Goal: Task Accomplishment & Management: Manage account settings

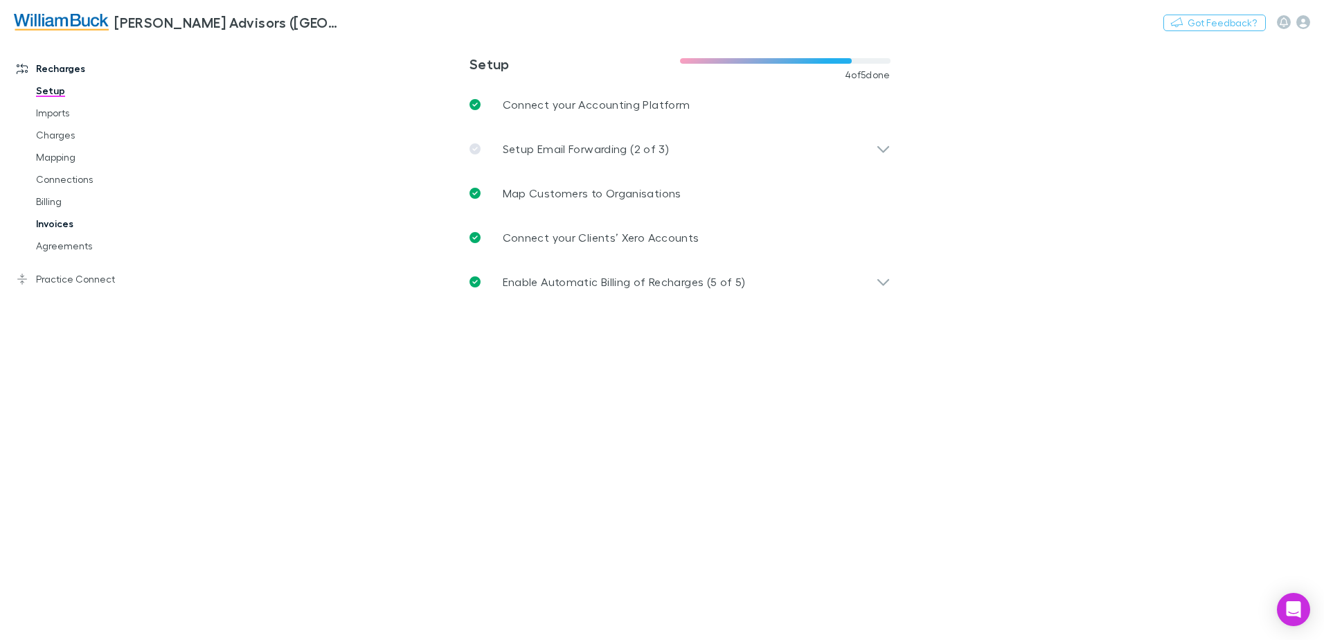
click at [42, 225] on link "Invoices" at bounding box center [104, 224] width 165 height 22
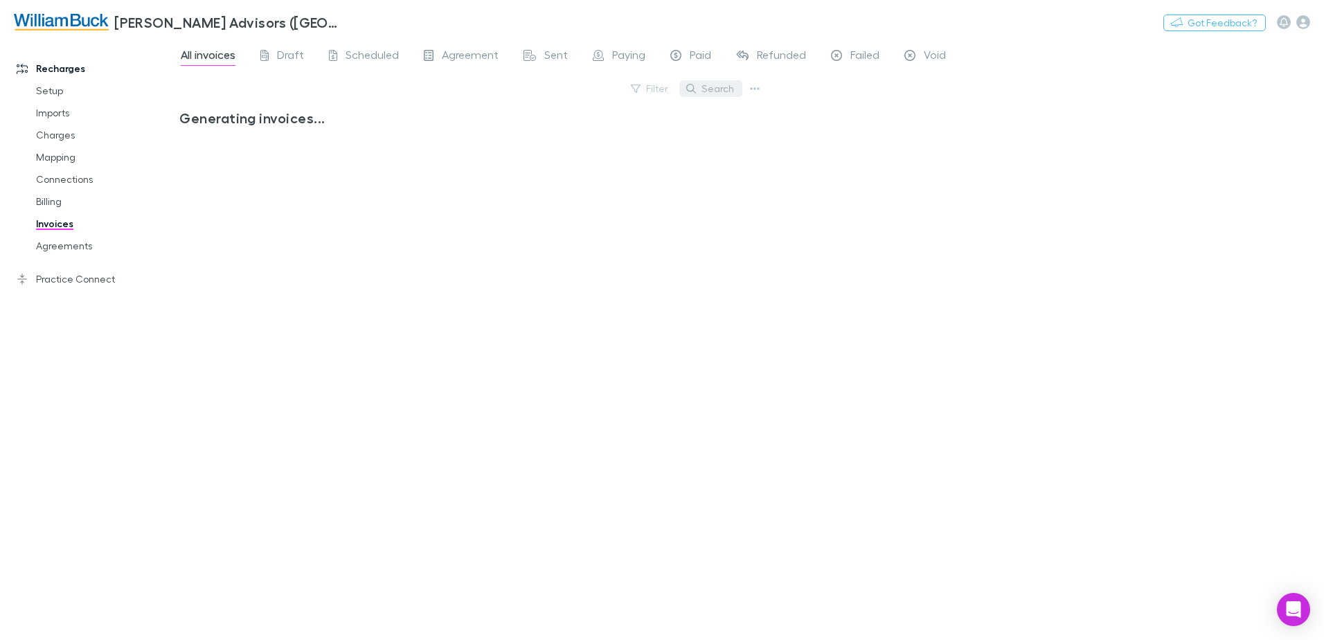
click at [721, 87] on button "Search" at bounding box center [710, 88] width 63 height 17
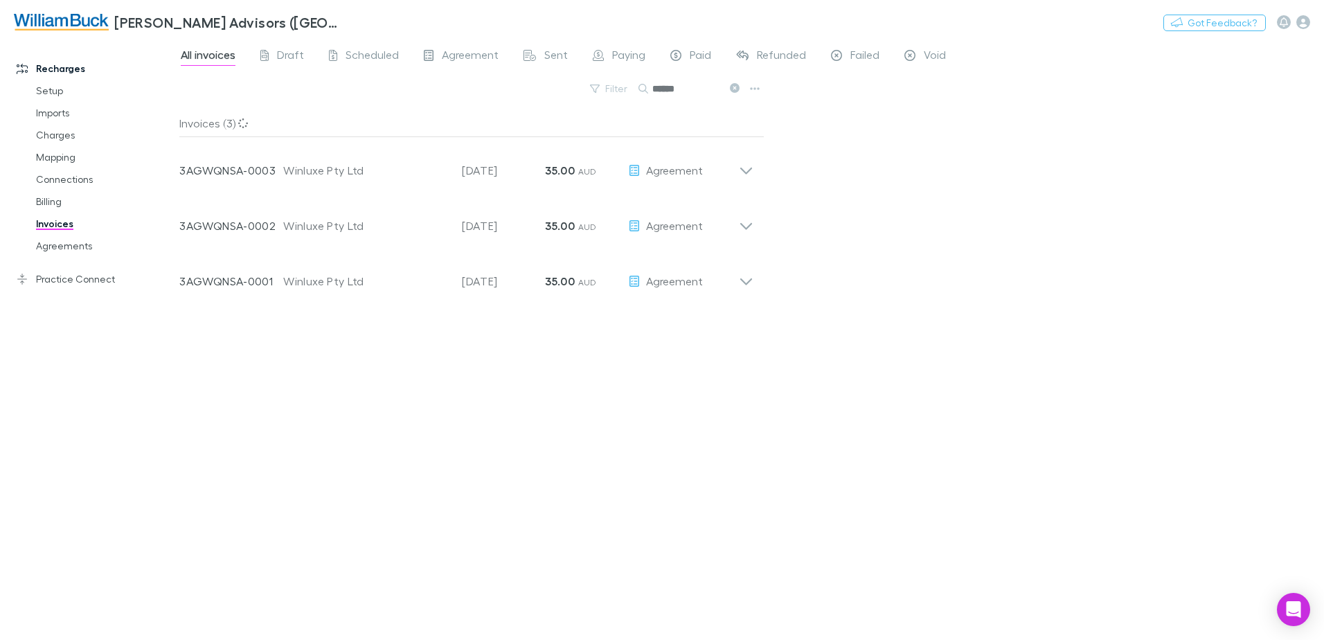
type input "******"
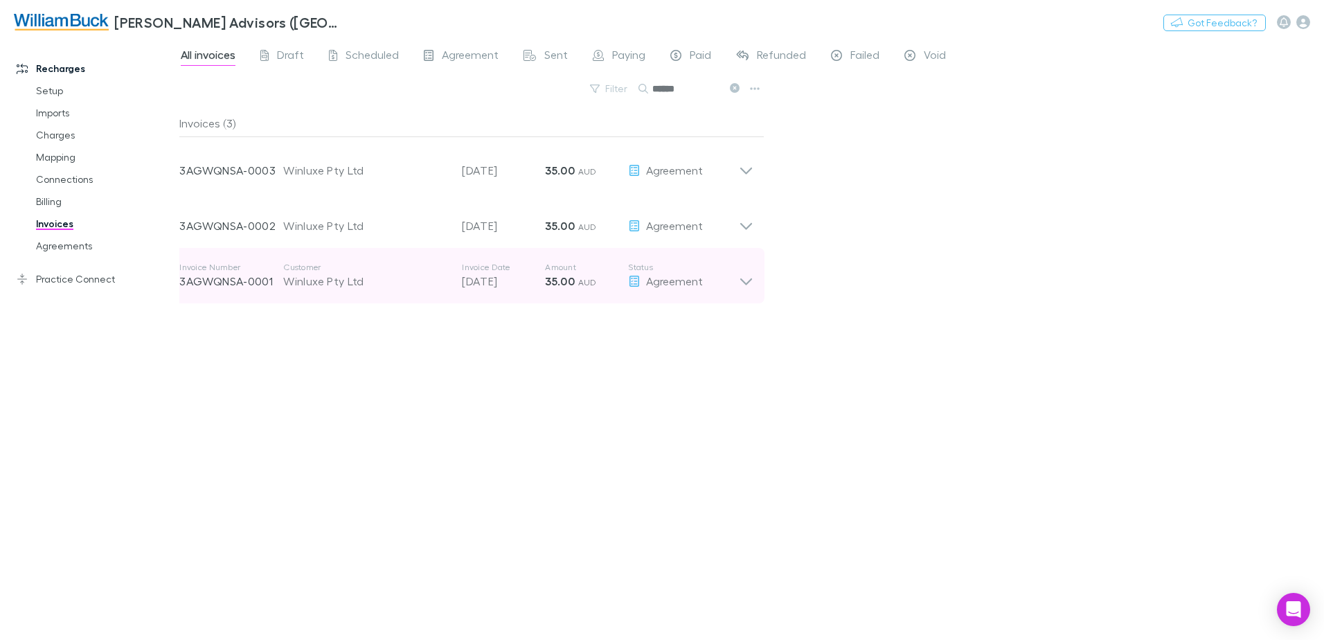
click at [329, 279] on div "Winluxe Pty Ltd" at bounding box center [365, 281] width 165 height 17
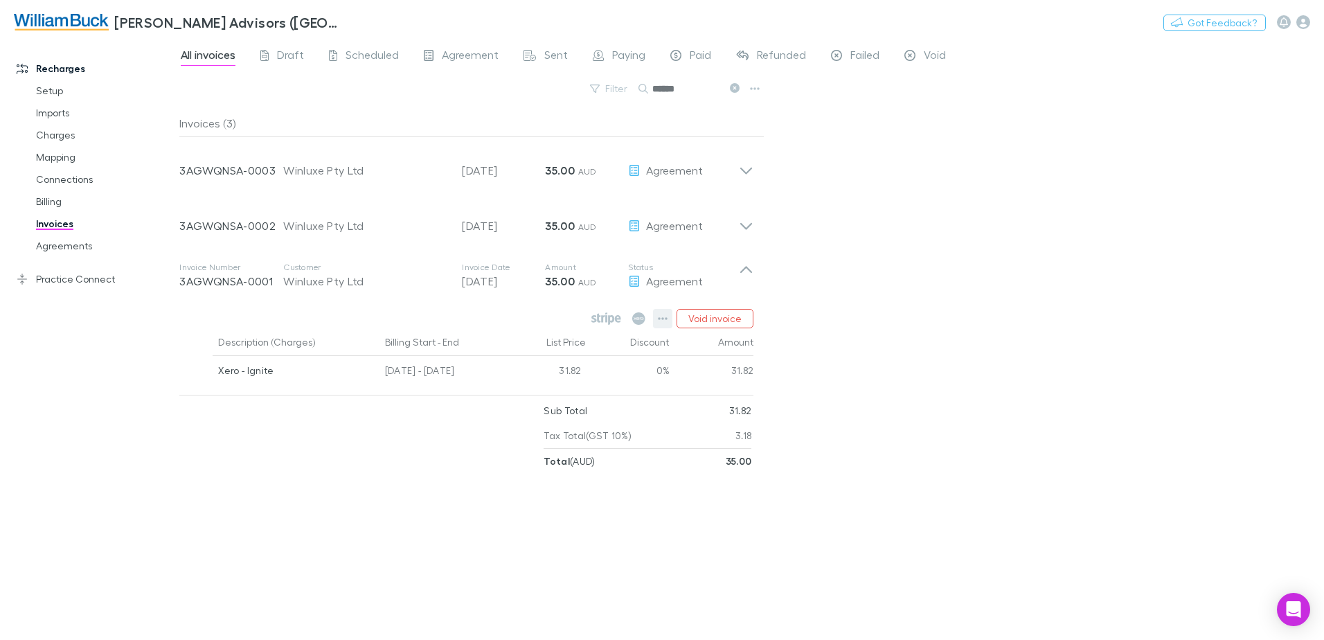
click at [661, 320] on icon "button" at bounding box center [663, 318] width 10 height 11
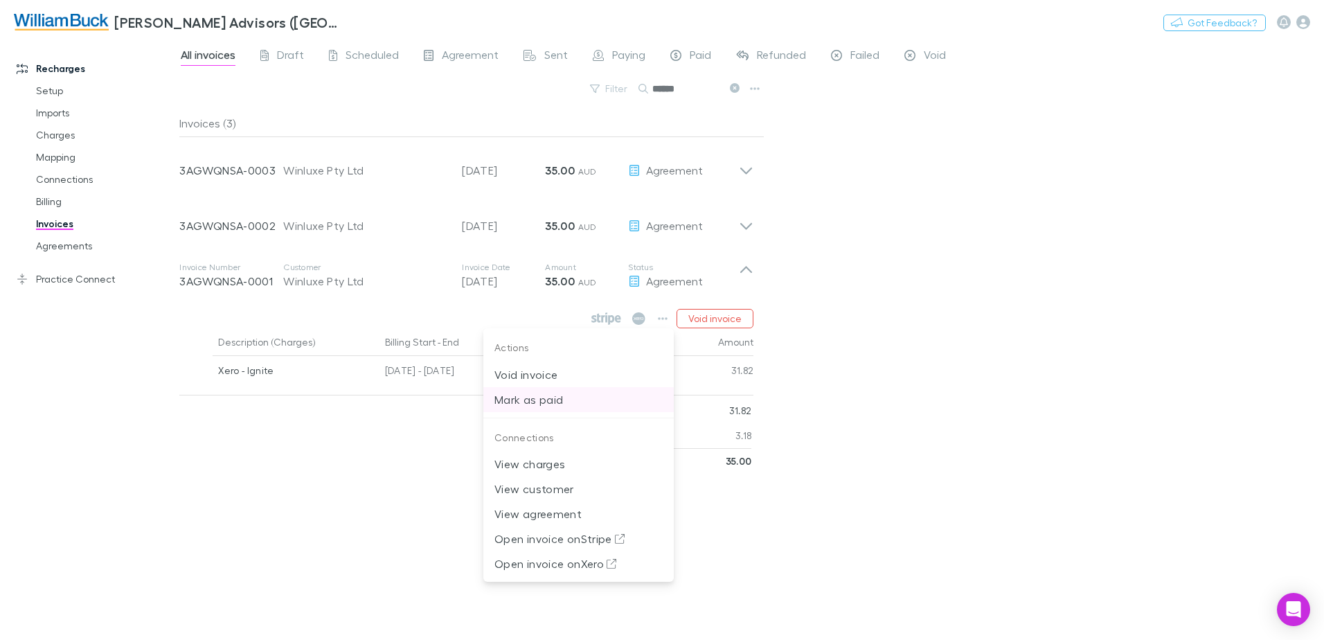
click at [542, 404] on p "Mark as paid" at bounding box center [579, 399] width 168 height 17
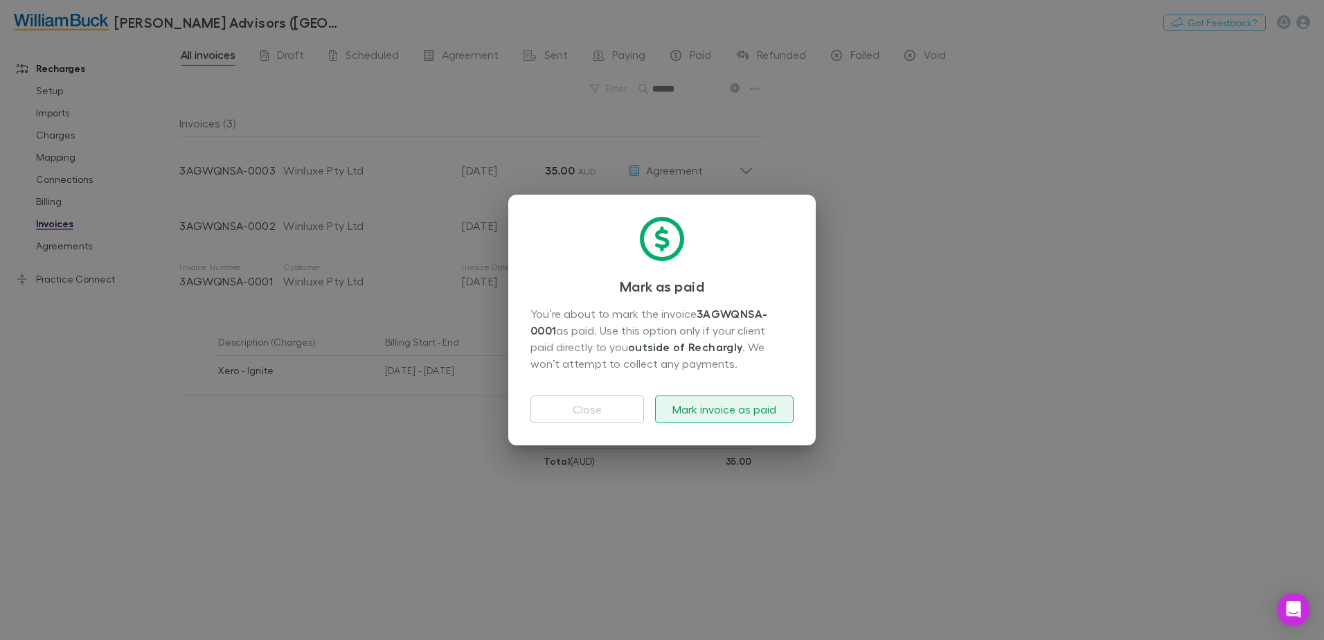
click at [733, 413] on button "Mark invoice as paid" at bounding box center [724, 409] width 139 height 28
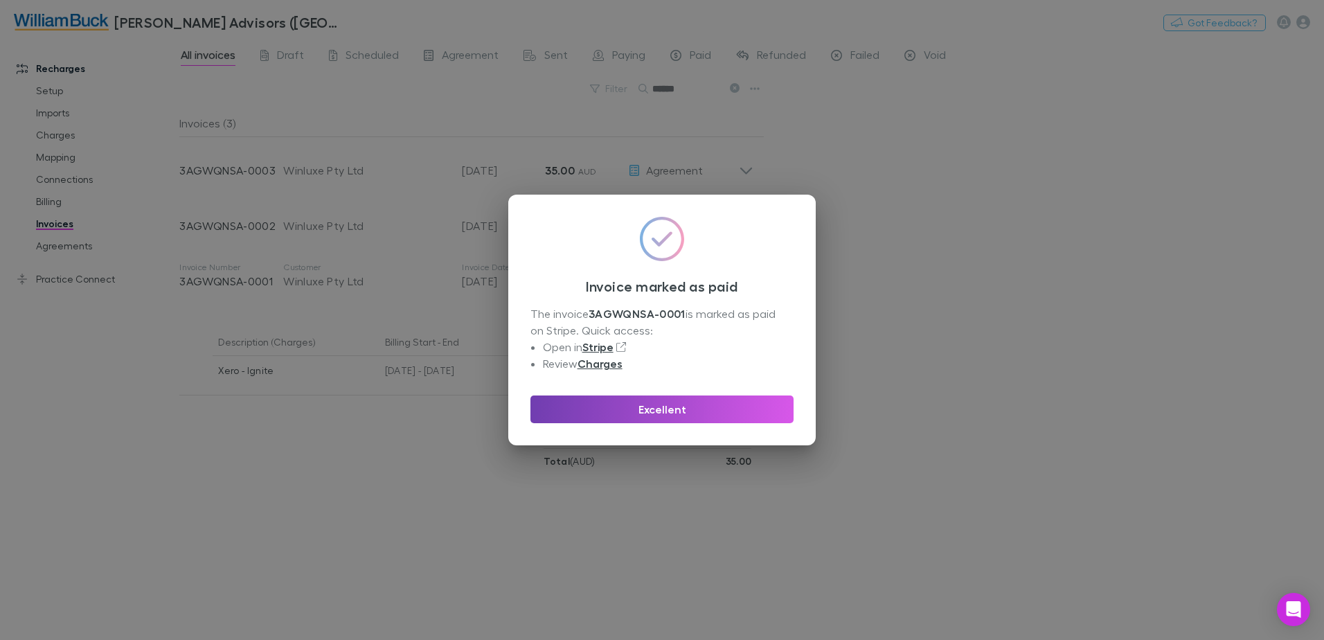
click at [661, 407] on button "Excellent" at bounding box center [662, 409] width 263 height 28
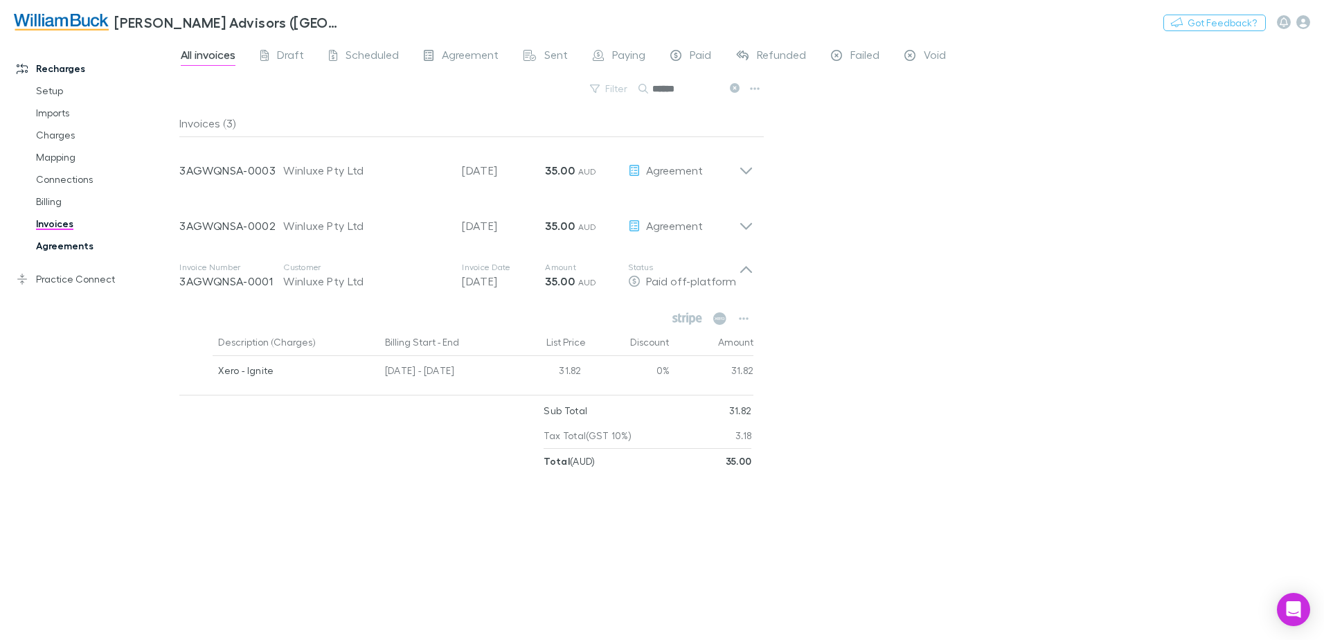
click at [64, 249] on link "Agreements" at bounding box center [104, 246] width 165 height 22
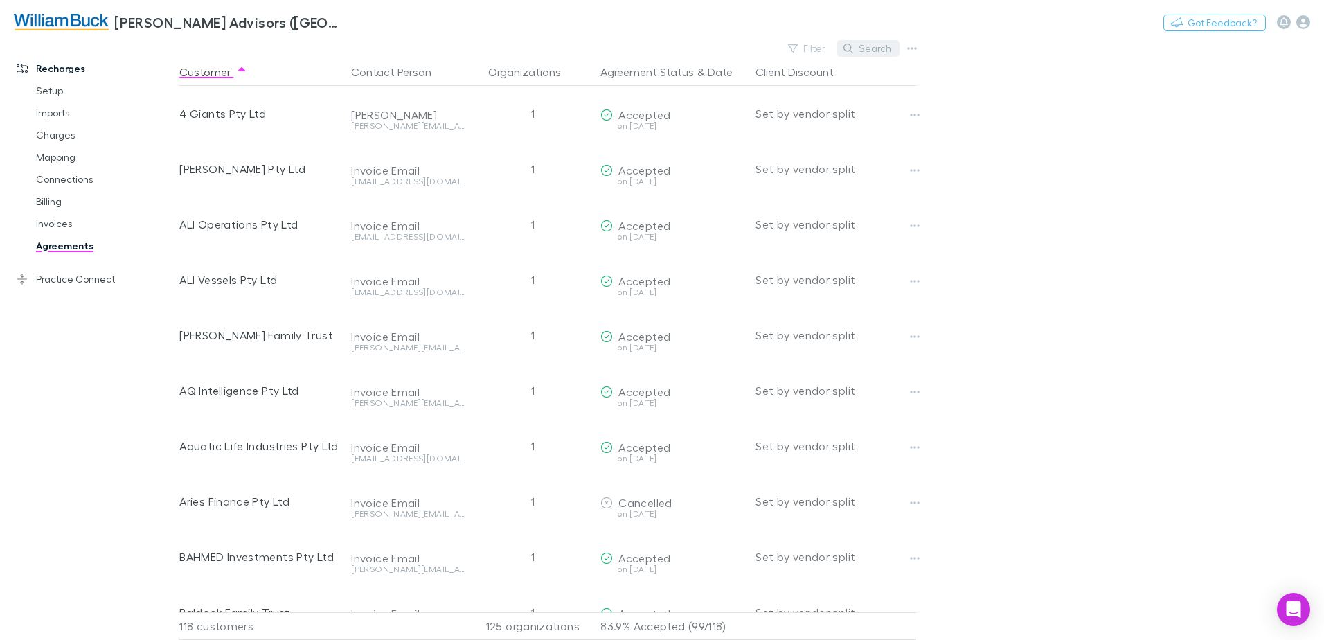
click at [878, 48] on button "Search" at bounding box center [868, 48] width 63 height 17
click at [852, 51] on input "text" at bounding box center [844, 48] width 69 height 19
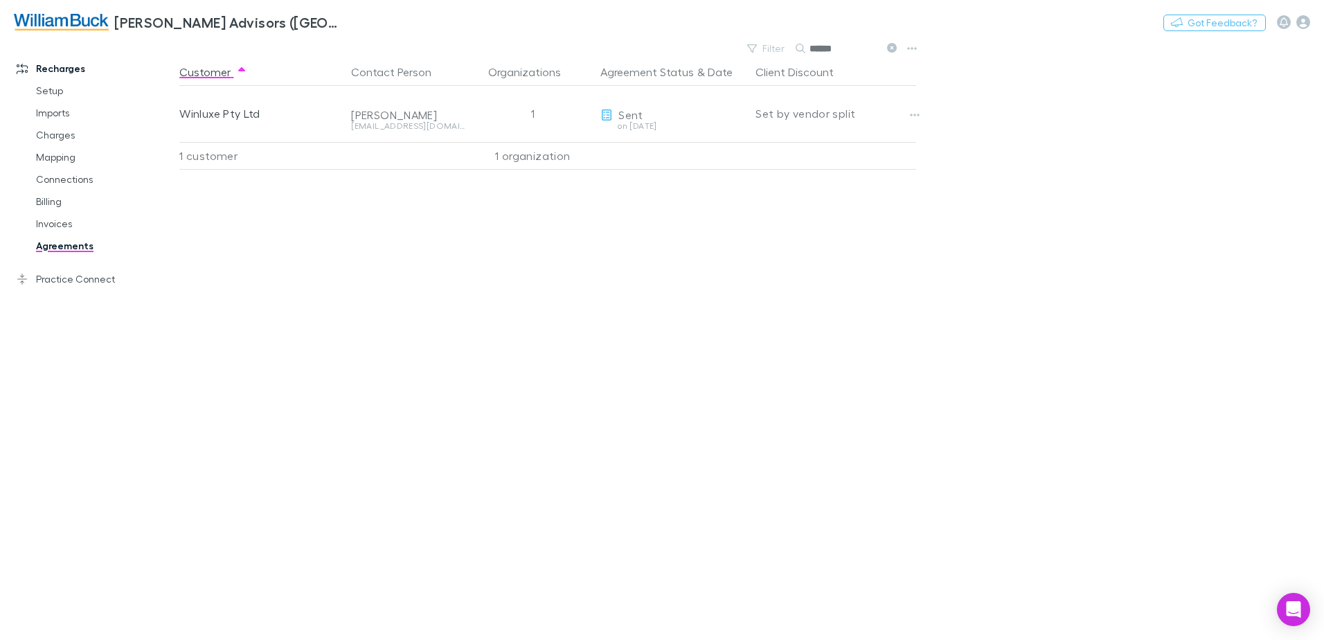
type input "******"
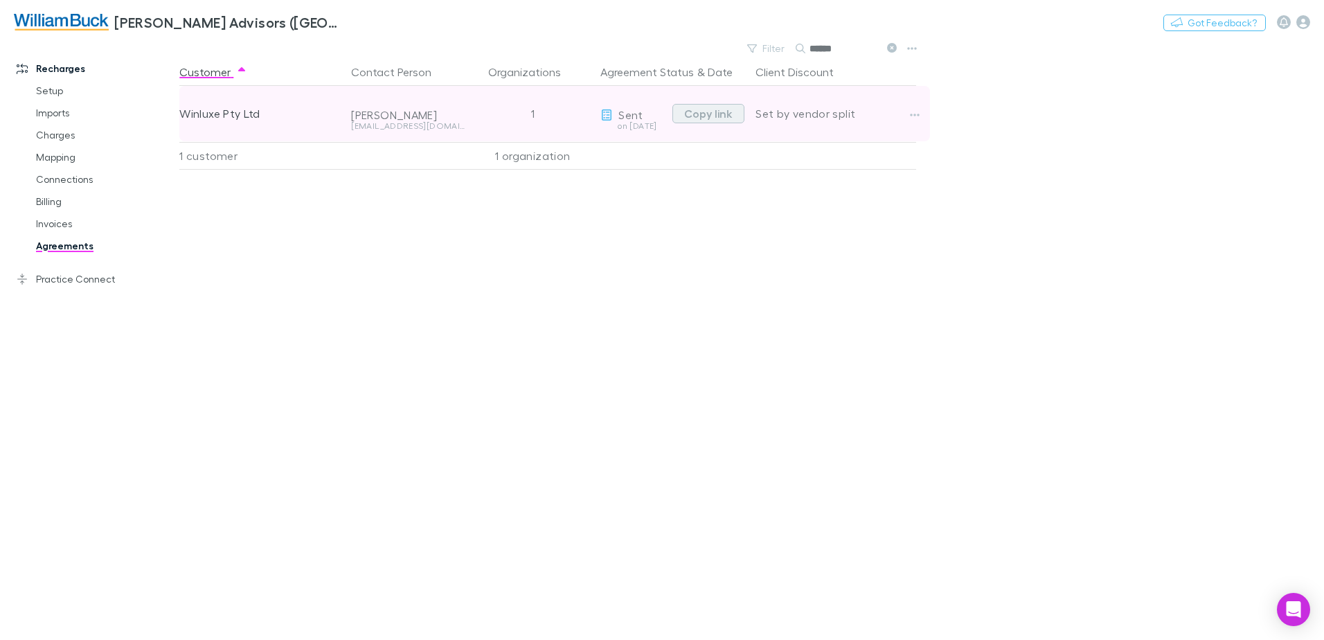
click at [719, 112] on button "Copy link" at bounding box center [709, 113] width 72 height 19
